Goal: Information Seeking & Learning: Learn about a topic

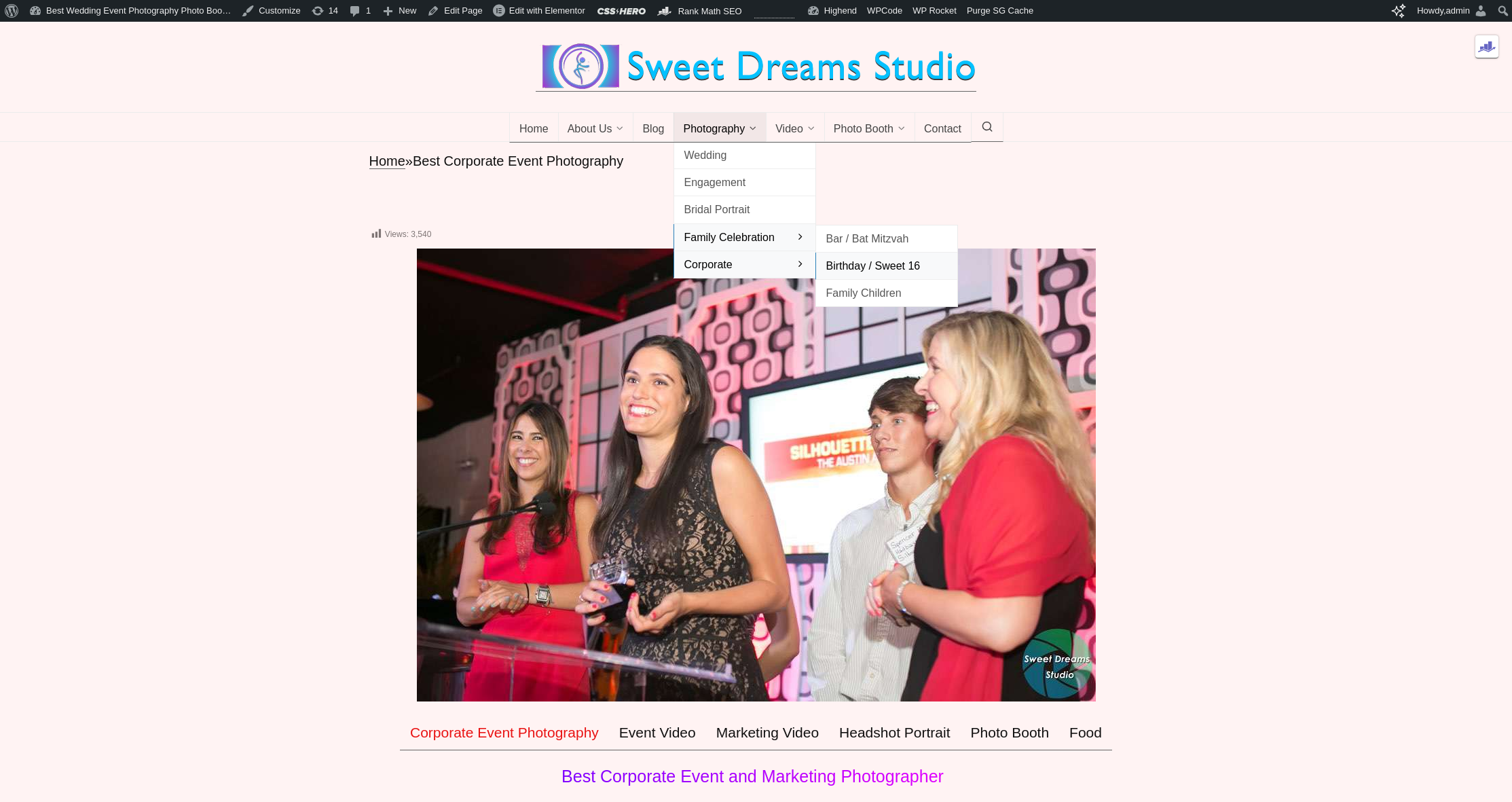
click at [861, 275] on span "Birthday / Sweet 16" at bounding box center [886, 266] width 122 height 18
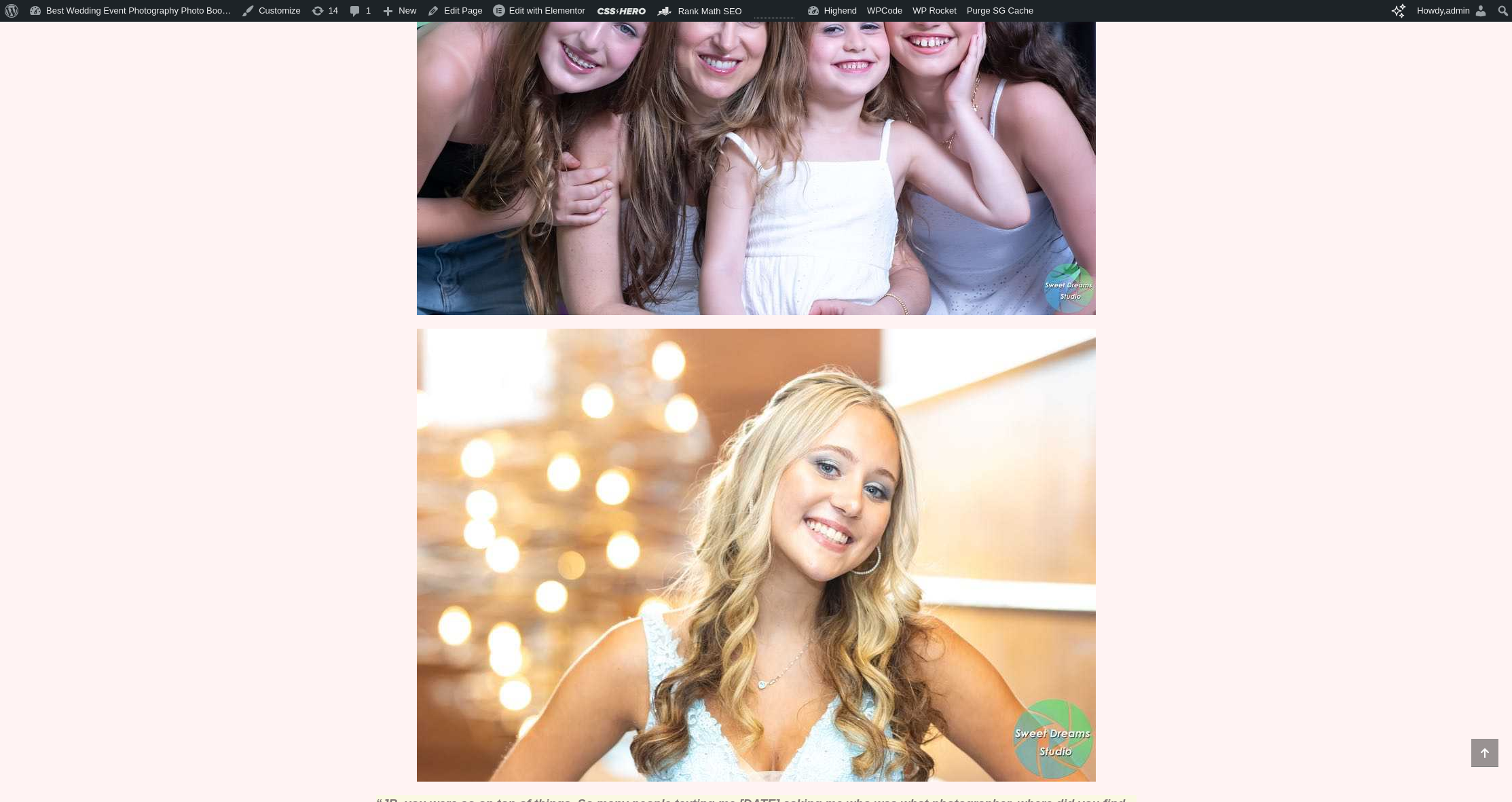
scroll to position [1622, 0]
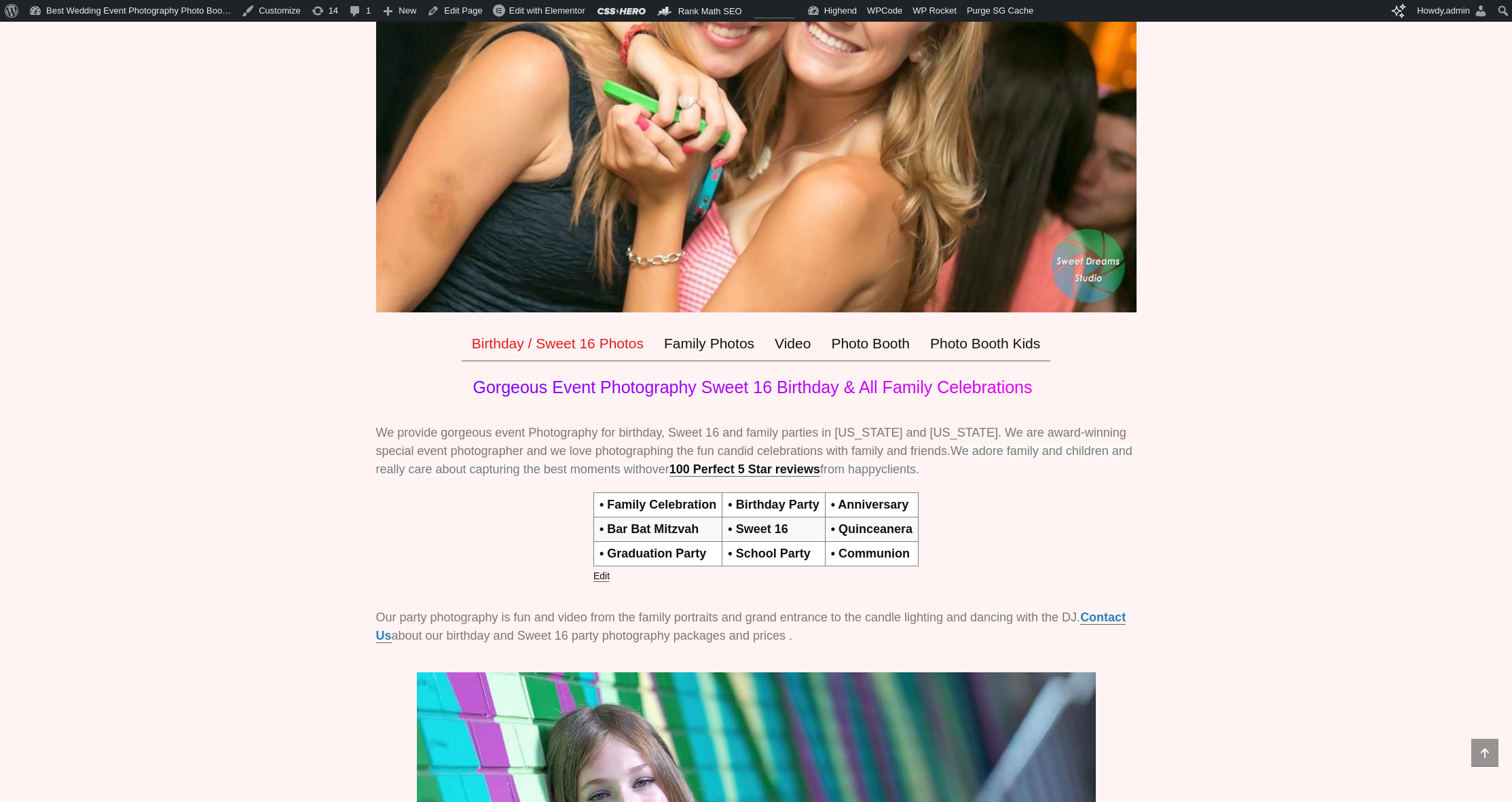
scroll to position [0, 0]
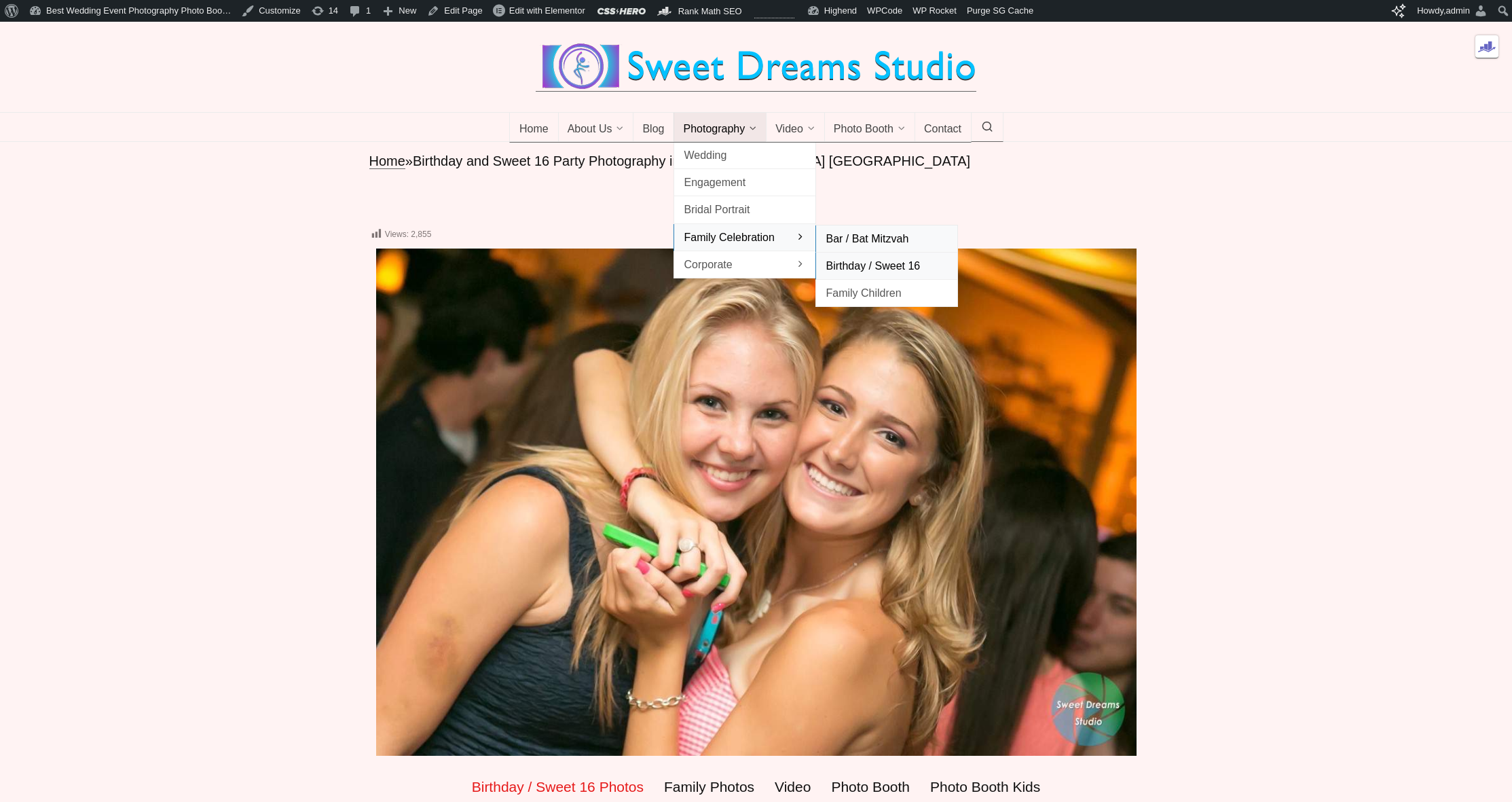
click at [869, 248] on span "Bar / Bat Mitzvah" at bounding box center [886, 238] width 122 height 18
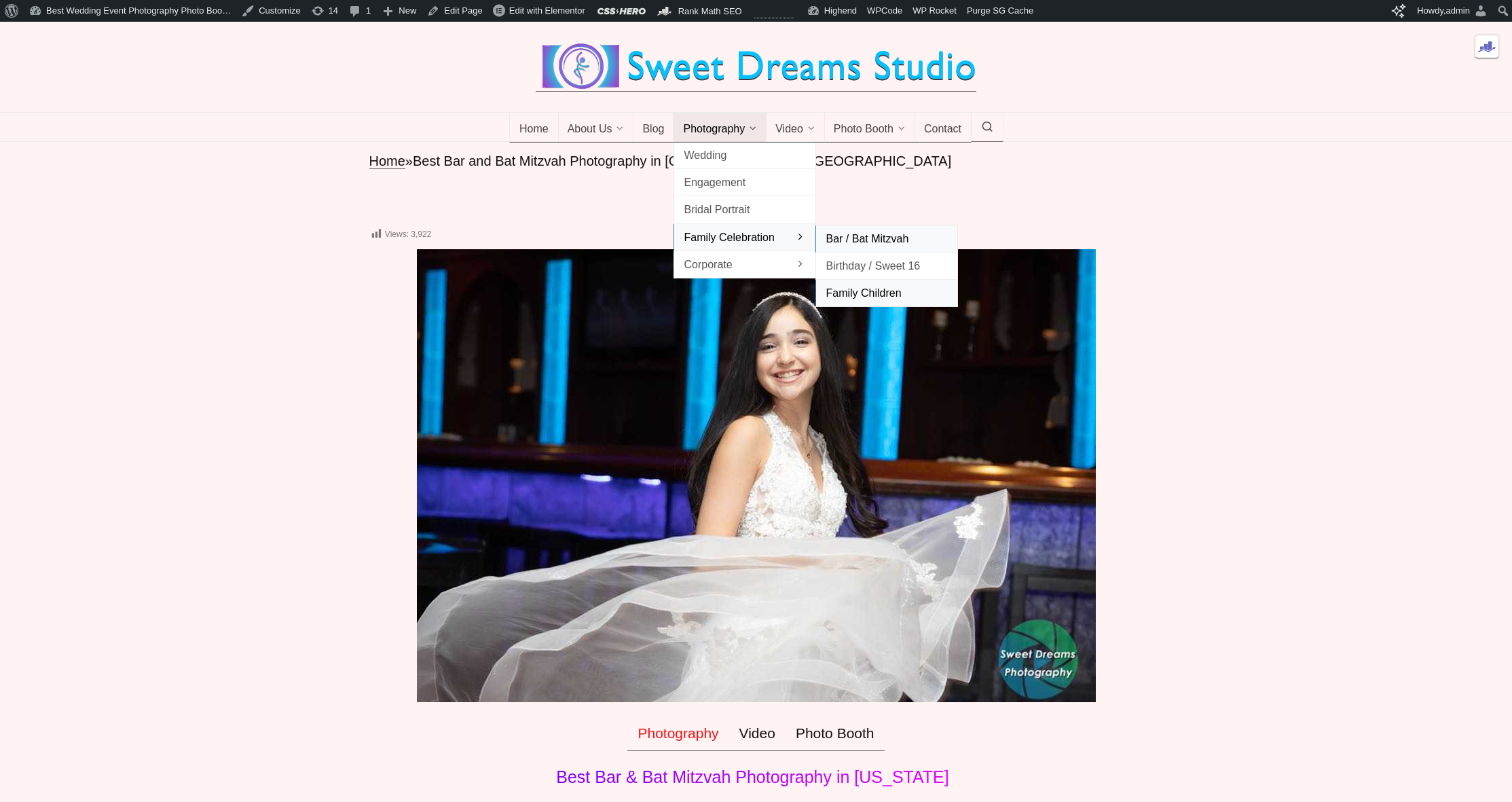
click at [845, 302] on span "Family Children" at bounding box center [886, 292] width 122 height 18
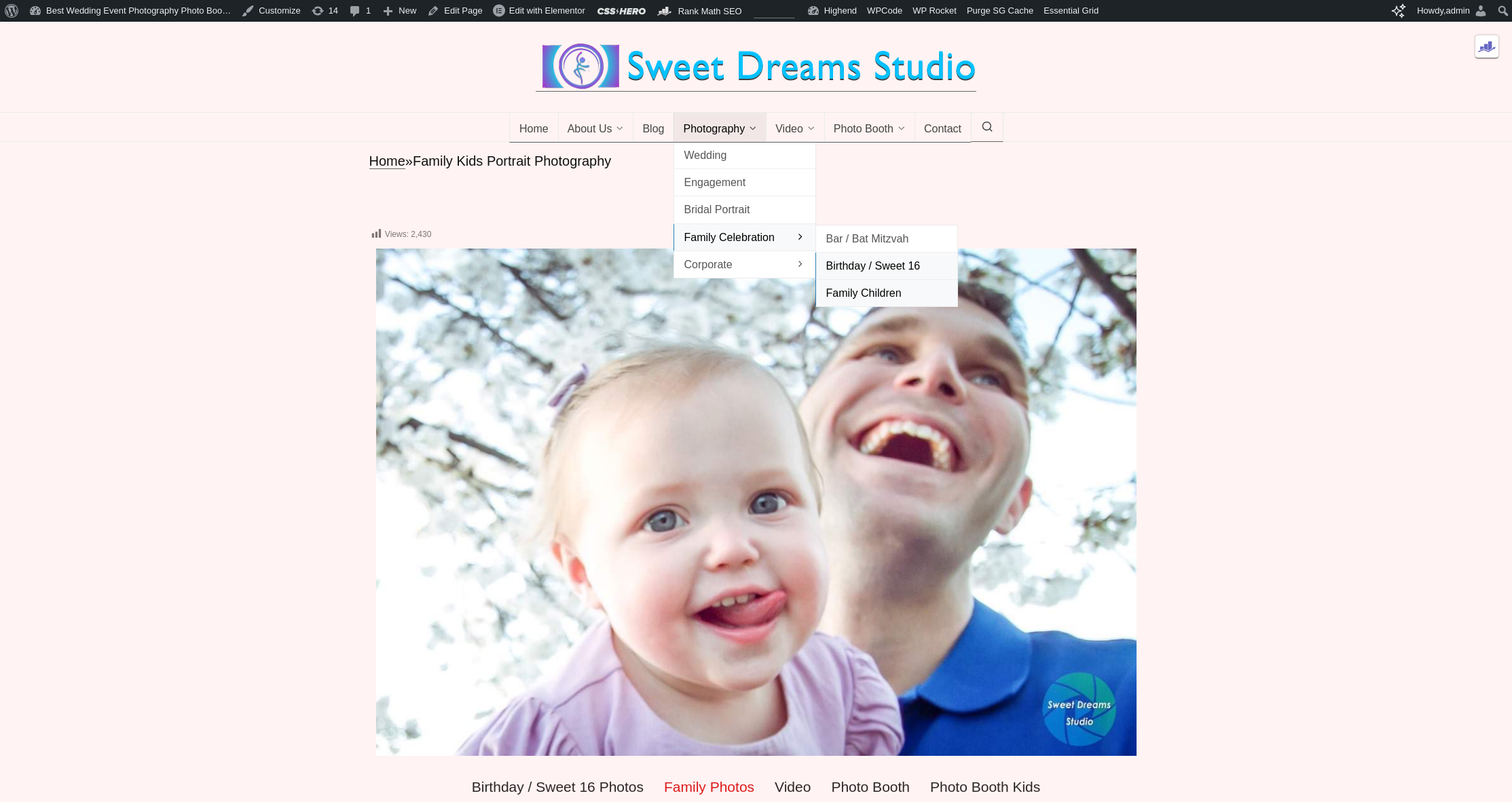
click at [886, 275] on span "Birthday / Sweet 16" at bounding box center [886, 266] width 122 height 18
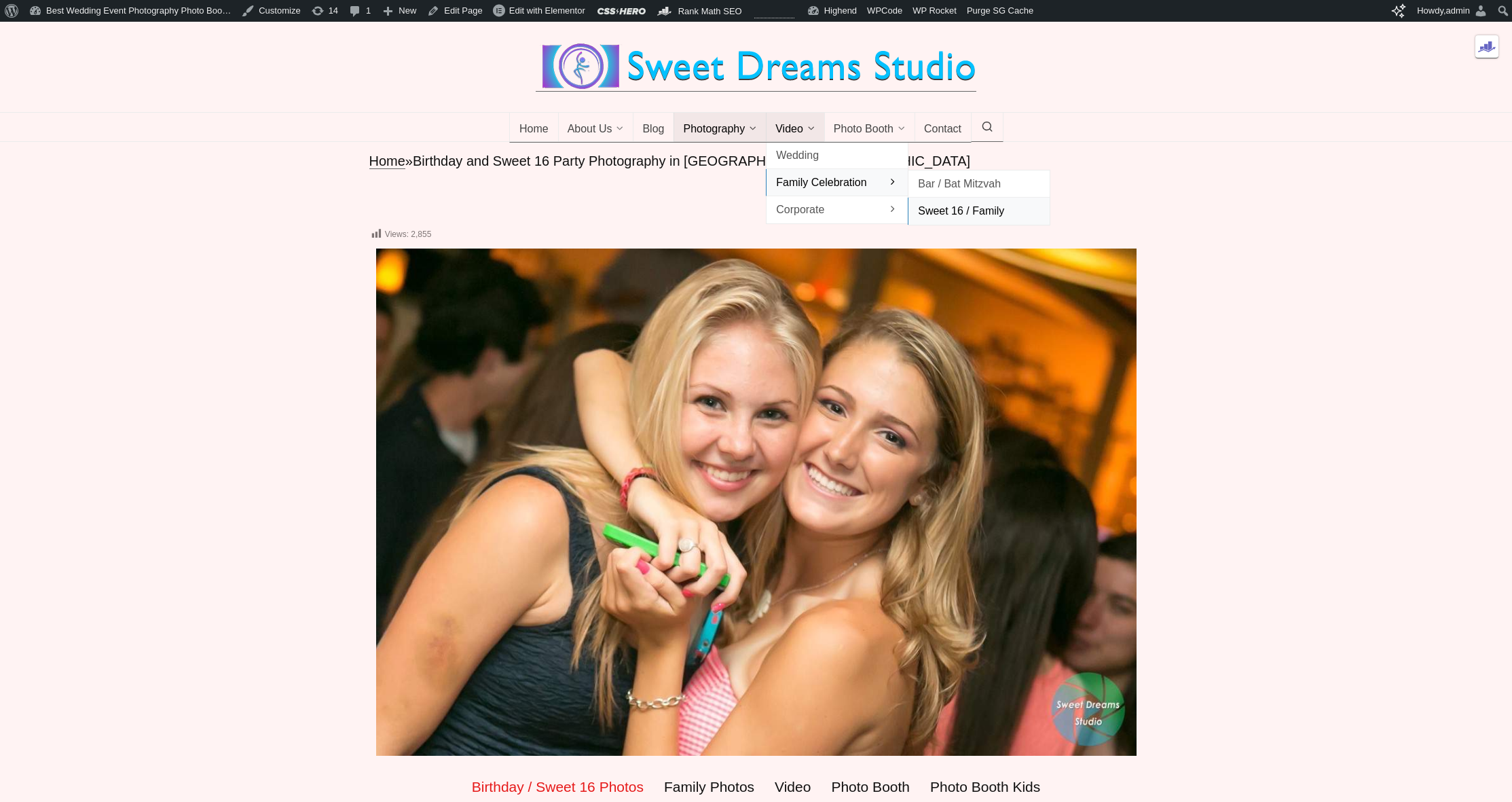
click at [946, 220] on span "Sweet 16 / Family" at bounding box center [978, 211] width 122 height 18
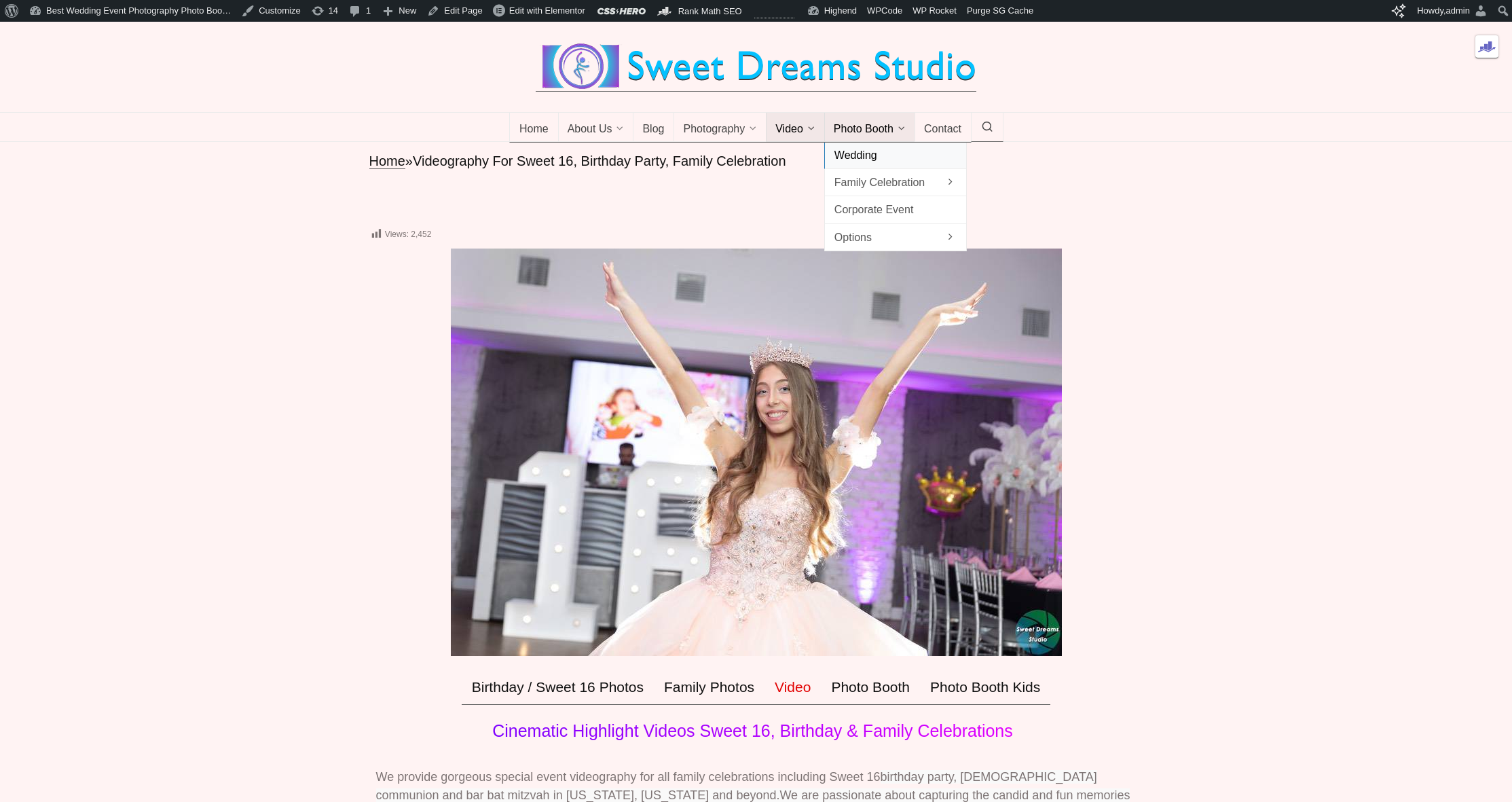
click at [866, 164] on span "Wedding" at bounding box center [895, 155] width 122 height 18
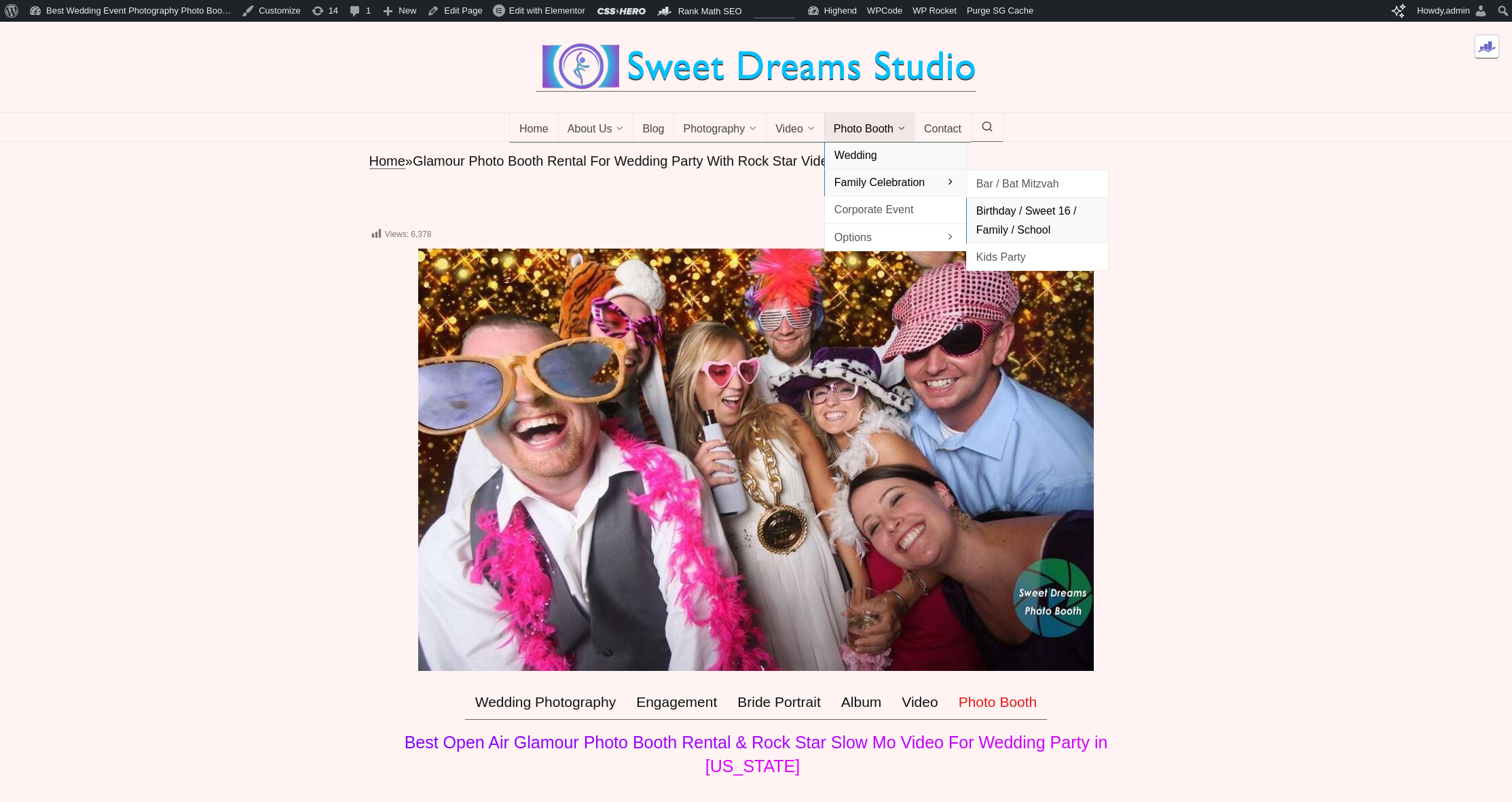
click at [1006, 236] on span "Birthday / Sweet 16 / Family / School" at bounding box center [1037, 220] width 122 height 37
